Goal: Information Seeking & Learning: Learn about a topic

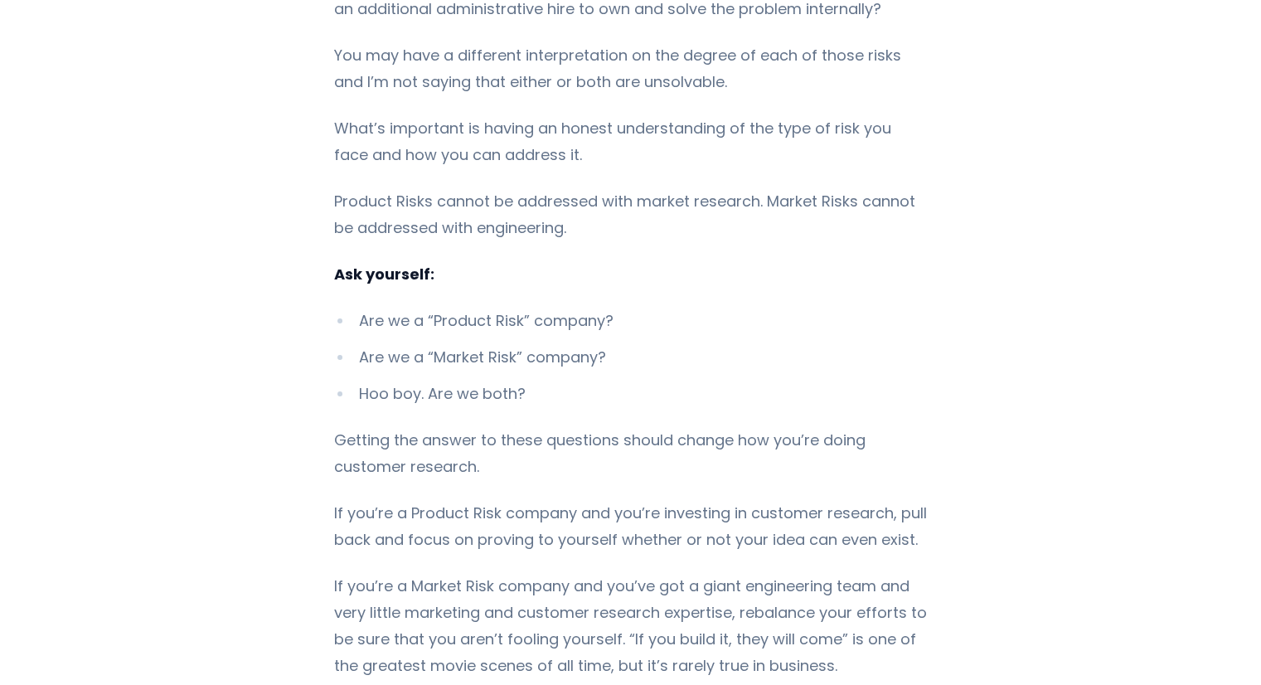
scroll to position [2217, 0]
click at [552, 572] on p "If you’re a Market Risk company and you’ve got a giant engineering team and ver…" at bounding box center [630, 625] width 593 height 106
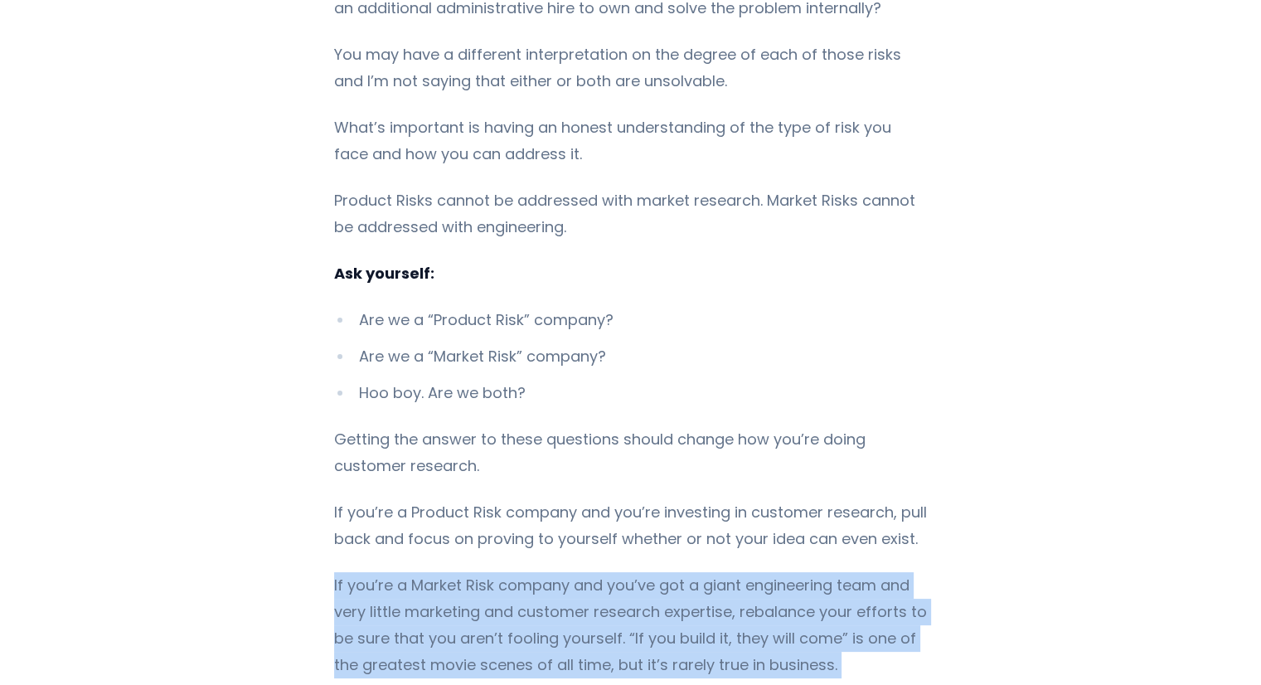
click at [552, 572] on p "If you’re a Market Risk company and you’ve got a giant engineering team and ver…" at bounding box center [630, 625] width 593 height 106
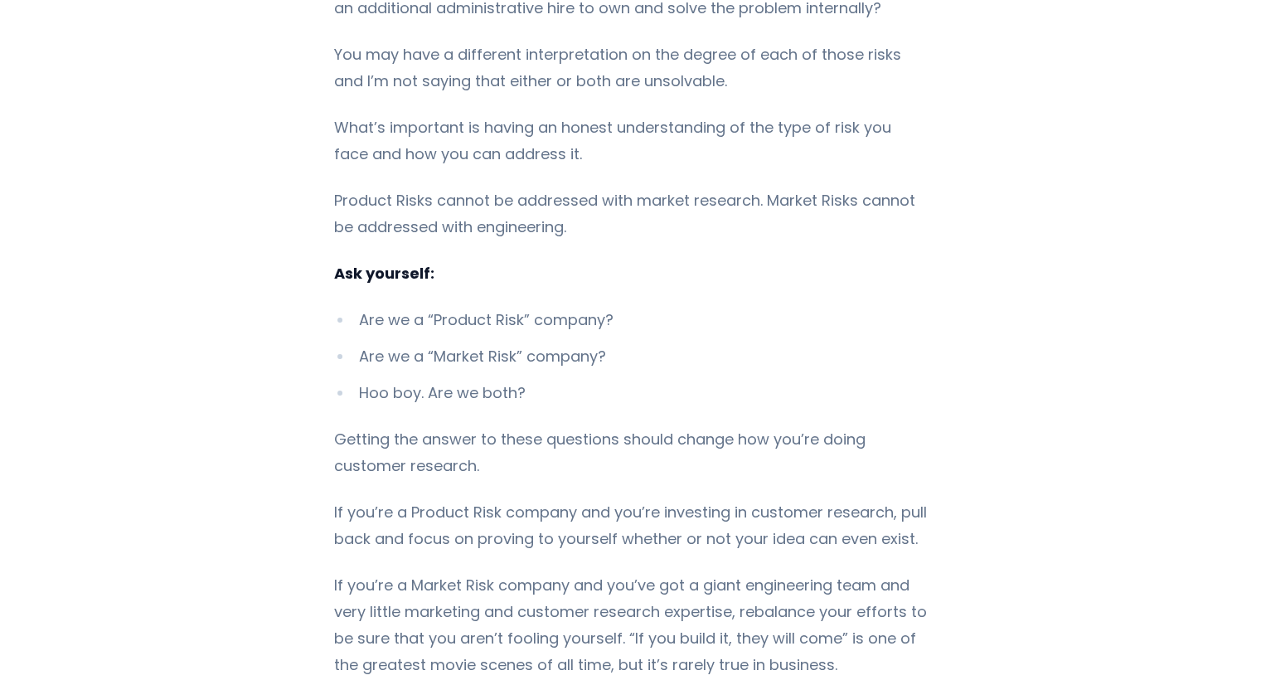
click at [552, 572] on p "If you’re a Market Risk company and you’ve got a giant engineering team and ver…" at bounding box center [630, 625] width 593 height 106
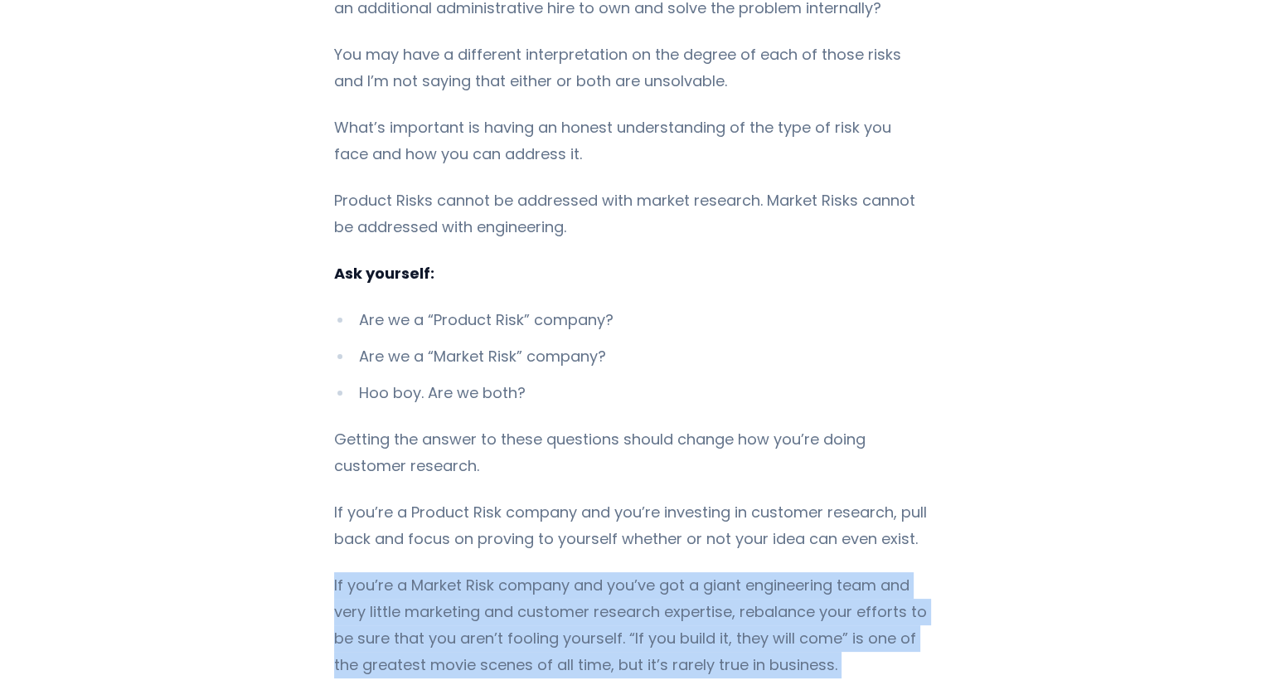
click at [552, 572] on p "If you’re a Market Risk company and you’ve got a giant engineering team and ver…" at bounding box center [630, 625] width 593 height 106
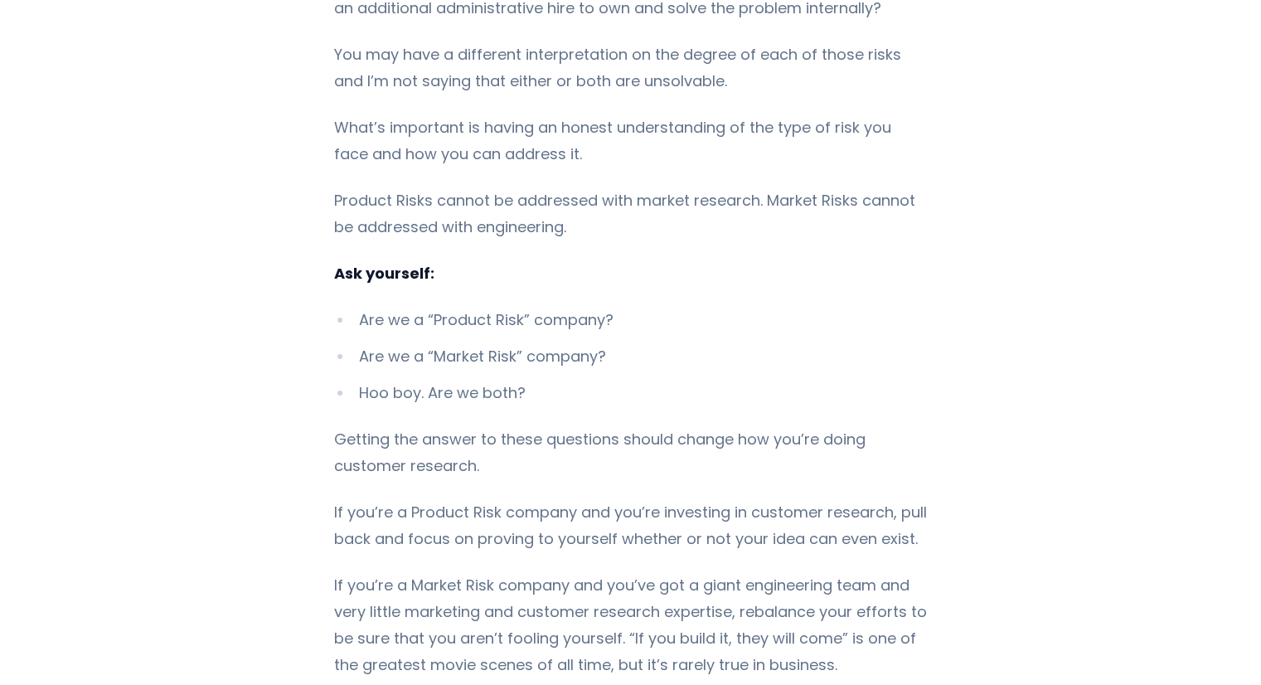
click at [552, 572] on p "If you’re a Market Risk company and you’ve got a giant engineering team and ver…" at bounding box center [630, 625] width 593 height 106
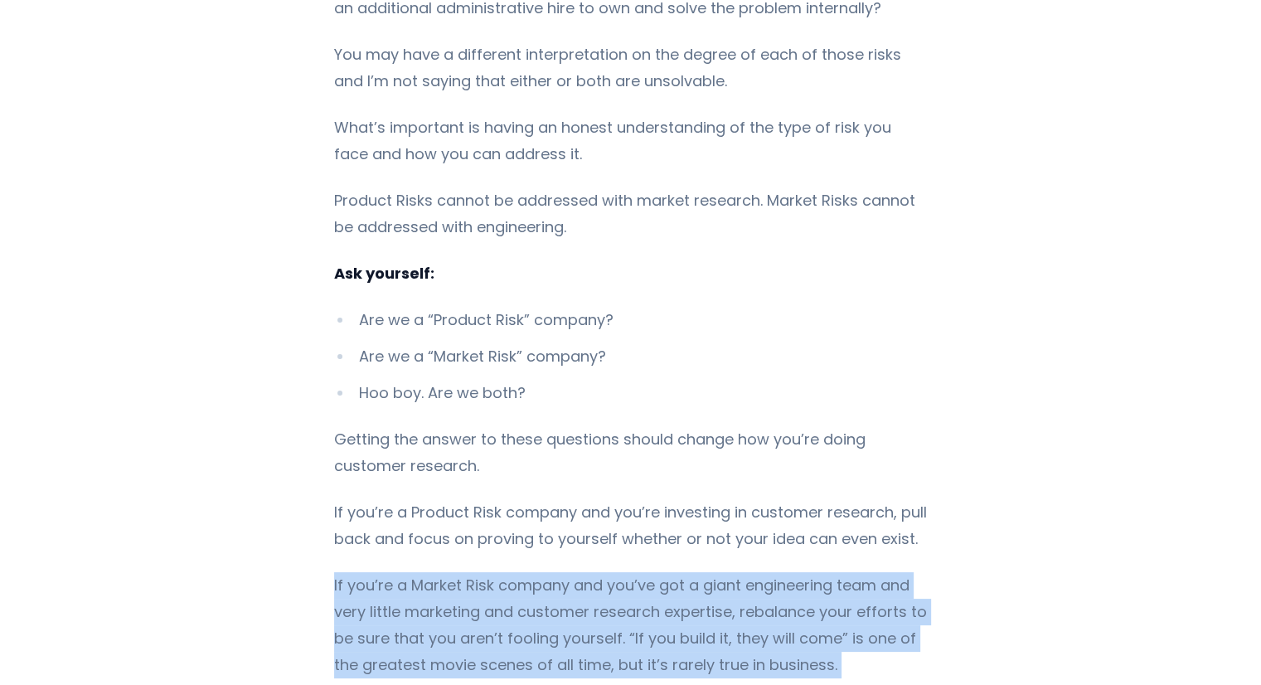
click at [552, 572] on p "If you’re a Market Risk company and you’ve got a giant engineering team and ver…" at bounding box center [630, 625] width 593 height 106
